Goal: Task Accomplishment & Management: Use online tool/utility

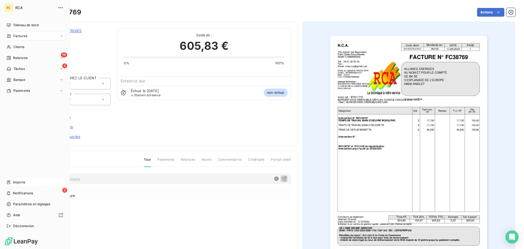
click at [17, 180] on span "Imports" at bounding box center [19, 182] width 12 height 5
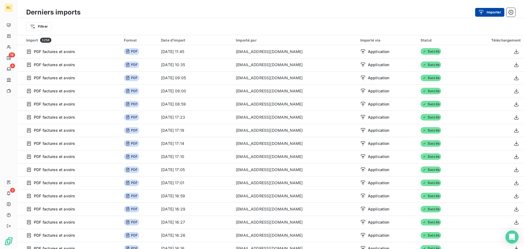
click at [497, 13] on button "Importer" at bounding box center [489, 12] width 29 height 9
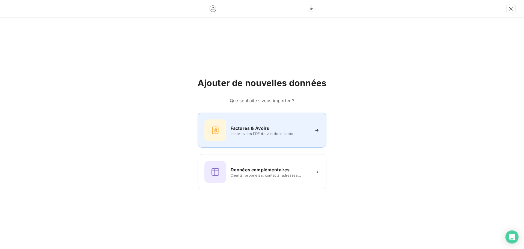
click at [243, 137] on div "Factures & Avoirs Importez les PDF de vos documents" at bounding box center [262, 130] width 115 height 22
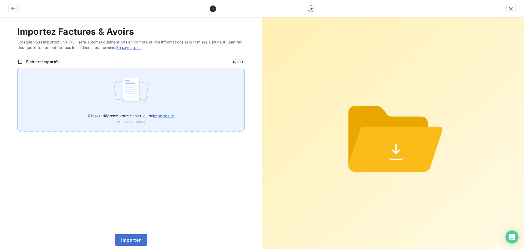
click at [166, 102] on div "Glissez-déposez votre fichier ici, ou importez le PDF (Max 100Mo)" at bounding box center [130, 100] width 227 height 64
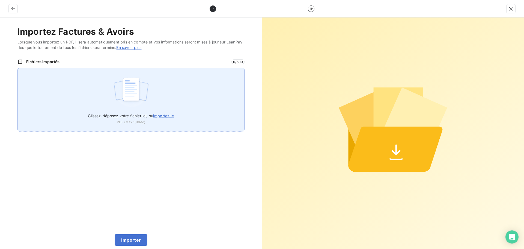
type input "C:\fakepath\FC38770.pdf"
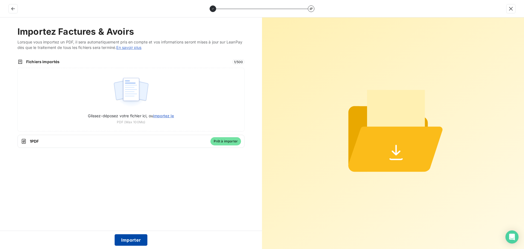
click at [131, 238] on button "Importer" at bounding box center [131, 239] width 33 height 11
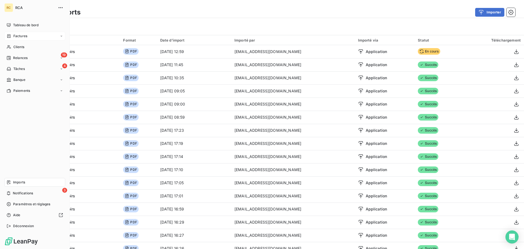
click at [15, 36] on span "Factures" at bounding box center [20, 36] width 14 height 5
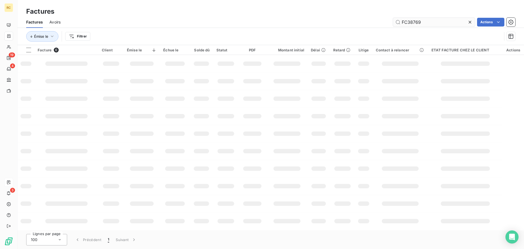
click at [446, 22] on input "FC38769" at bounding box center [434, 22] width 82 height 9
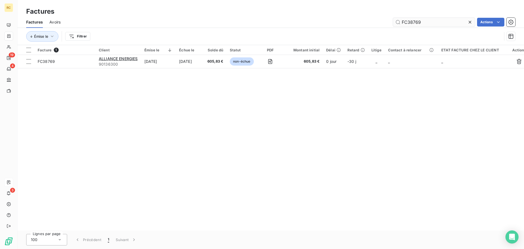
click at [446, 22] on input "FC38769" at bounding box center [434, 22] width 82 height 9
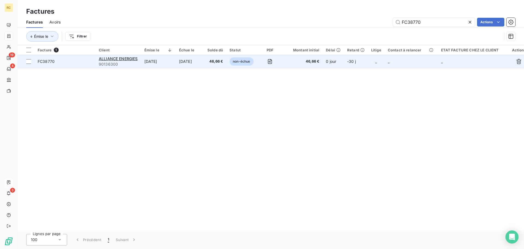
type input "FC38770"
click at [49, 62] on span "FC38770" at bounding box center [46, 61] width 17 height 5
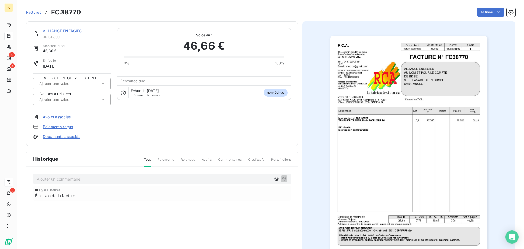
click at [55, 137] on link "Documents associés" at bounding box center [61, 136] width 37 height 5
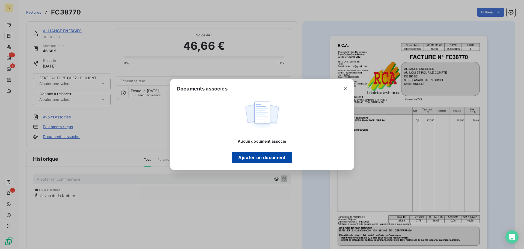
click at [253, 158] on button "Ajouter un document" at bounding box center [262, 157] width 60 height 11
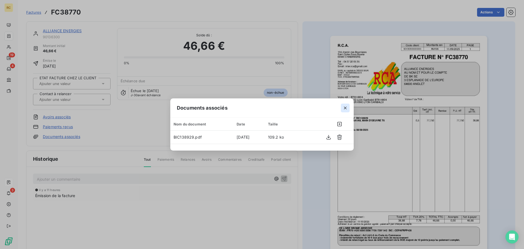
click at [345, 108] on icon "button" at bounding box center [345, 107] width 5 height 5
